Goal: Navigation & Orientation: Understand site structure

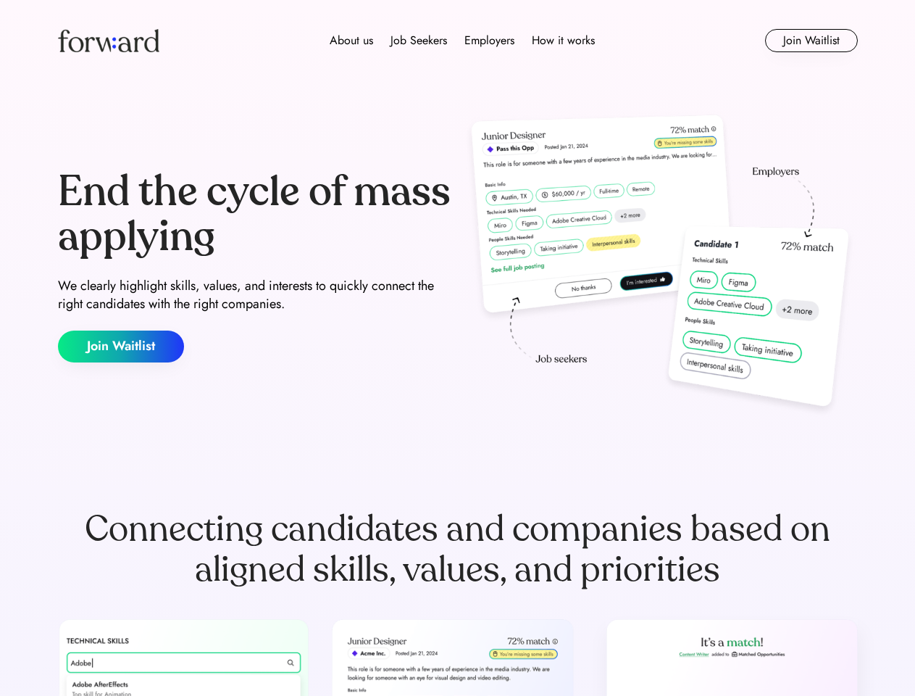
click at [457, 348] on div "End the cycle of mass applying We clearly highlight skills, values, and interes…" at bounding box center [458, 266] width 800 height 312
click at [458, 41] on div "About us Job Seekers Employers How it works" at bounding box center [462, 40] width 571 height 17
click at [109, 41] on img at bounding box center [108, 40] width 101 height 23
click at [462, 41] on div "About us Job Seekers Employers How it works" at bounding box center [462, 40] width 571 height 17
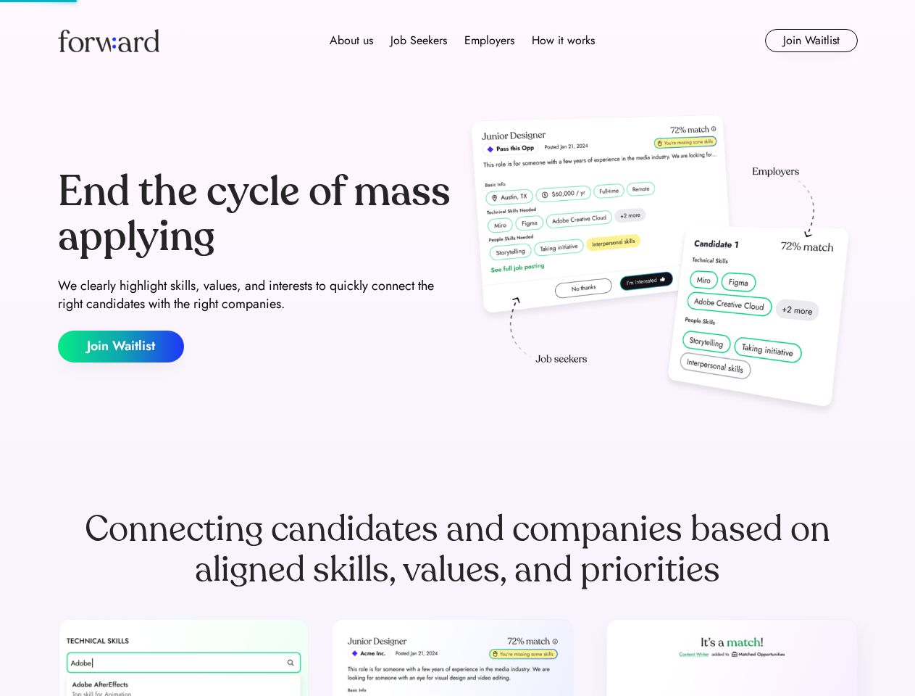
click at [351, 41] on div "About us" at bounding box center [351, 40] width 43 height 17
click at [419, 41] on div "Job Seekers" at bounding box center [419, 40] width 57 height 17
click at [489, 41] on div "Employers" at bounding box center [489, 40] width 50 height 17
